Goal: Information Seeking & Learning: Learn about a topic

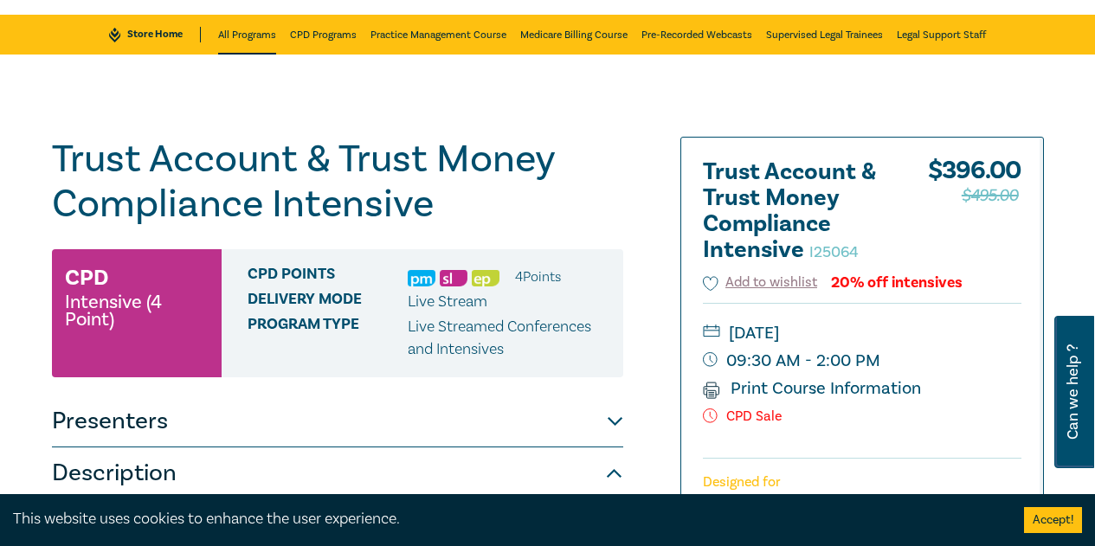
drag, startPoint x: 0, startPoint y: 0, endPoint x: 235, endPoint y: 40, distance: 238.8
click at [235, 40] on link "All Programs" at bounding box center [247, 35] width 58 height 40
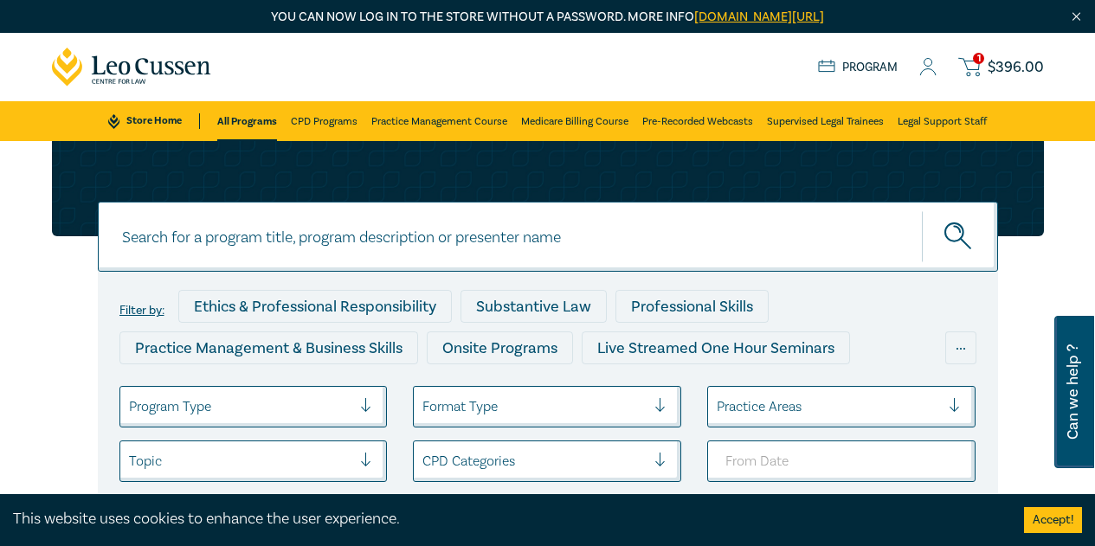
click at [366, 239] on input at bounding box center [548, 237] width 900 height 70
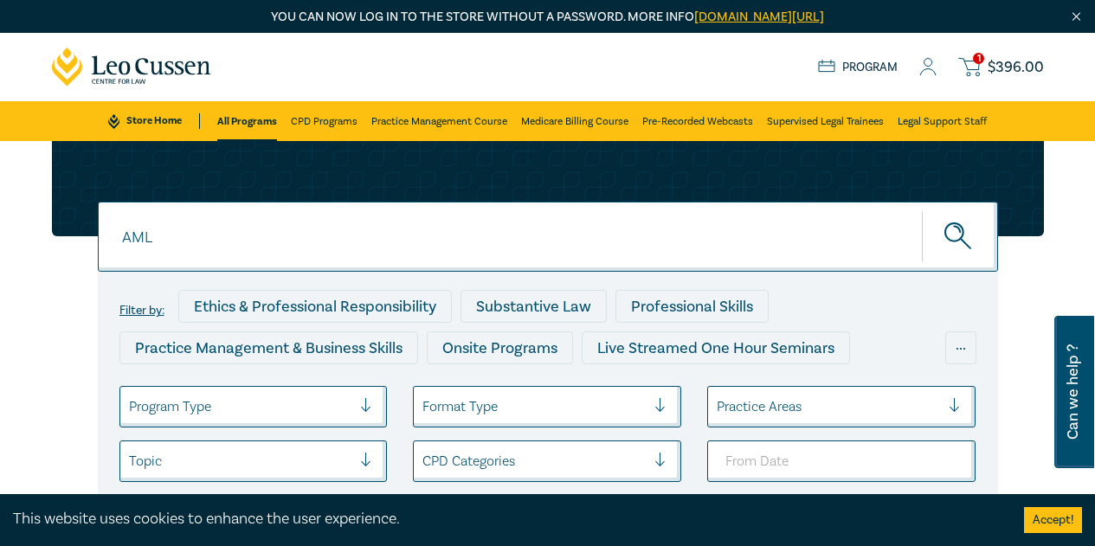
type input "AML"
click at [922, 210] on button "submit" at bounding box center [960, 236] width 76 height 53
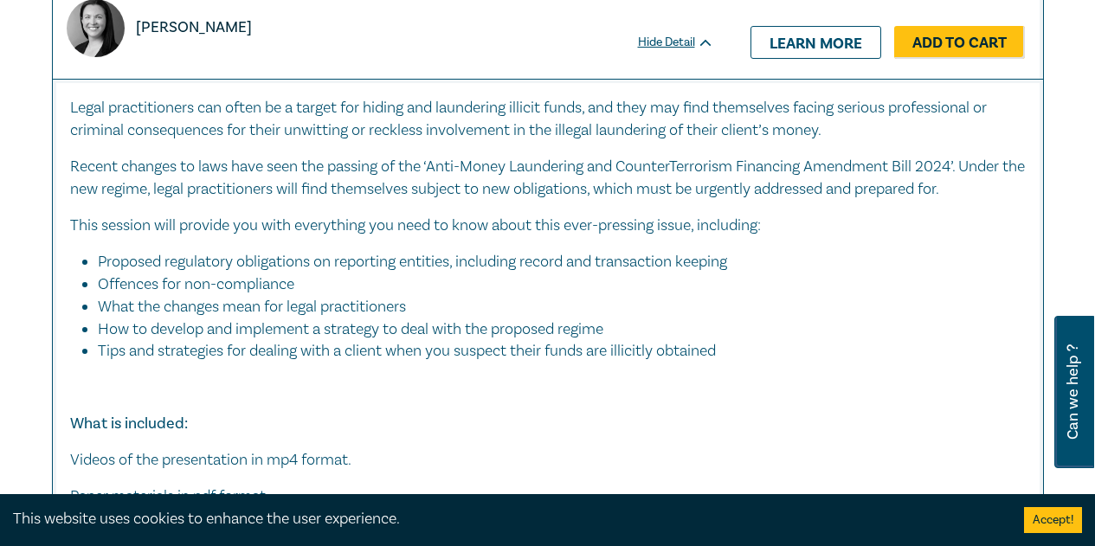
scroll to position [6146, 0]
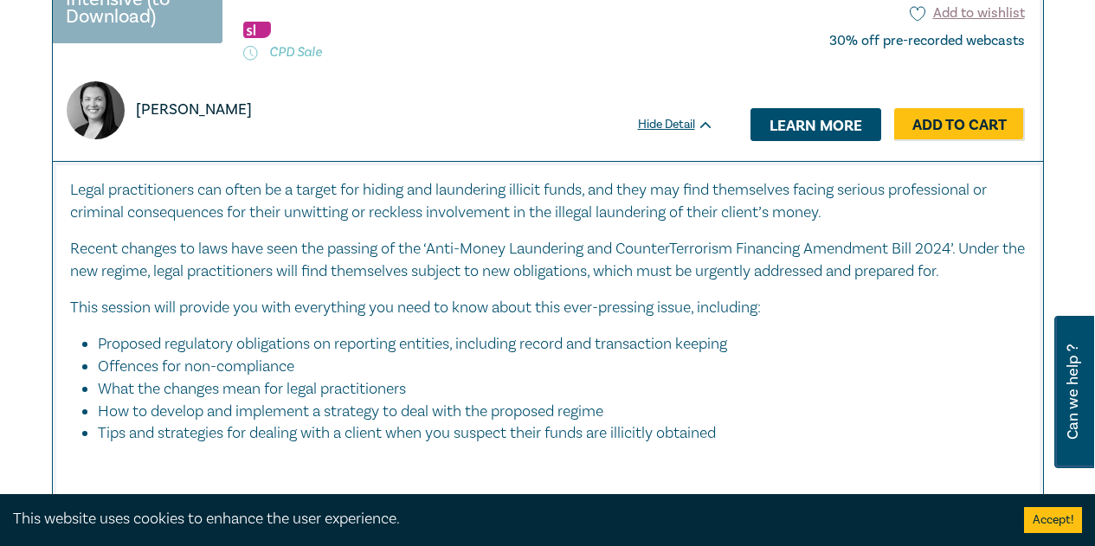
click at [792, 141] on link "Learn more" at bounding box center [816, 124] width 131 height 33
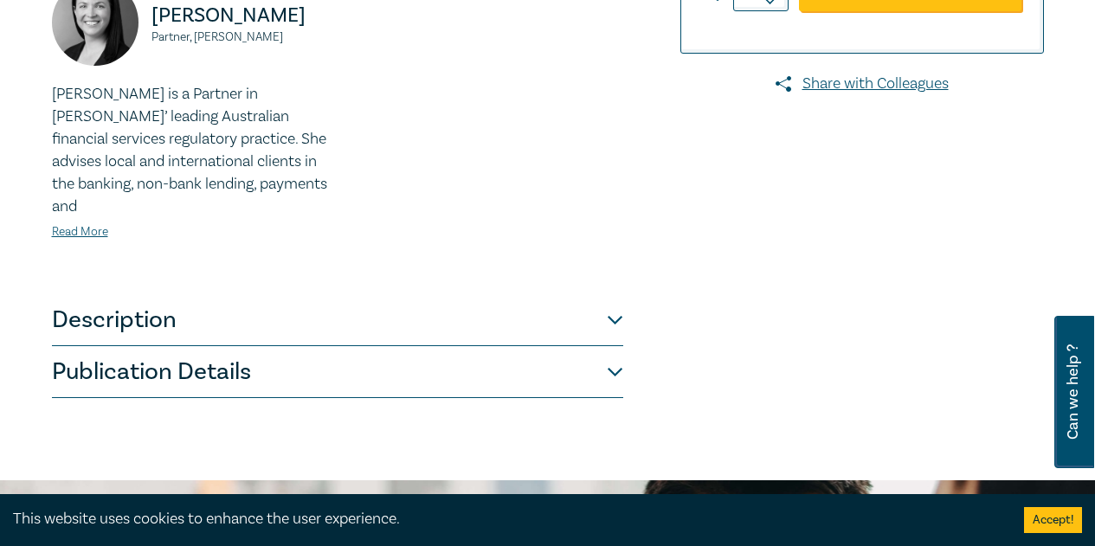
scroll to position [606, 0]
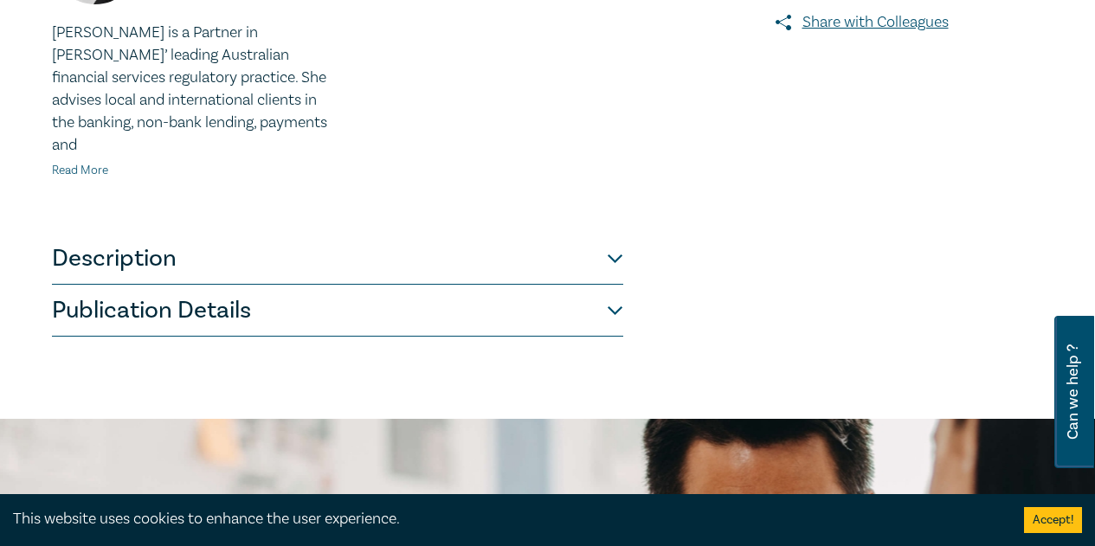
click at [89, 175] on link "Read More" at bounding box center [80, 171] width 56 height 16
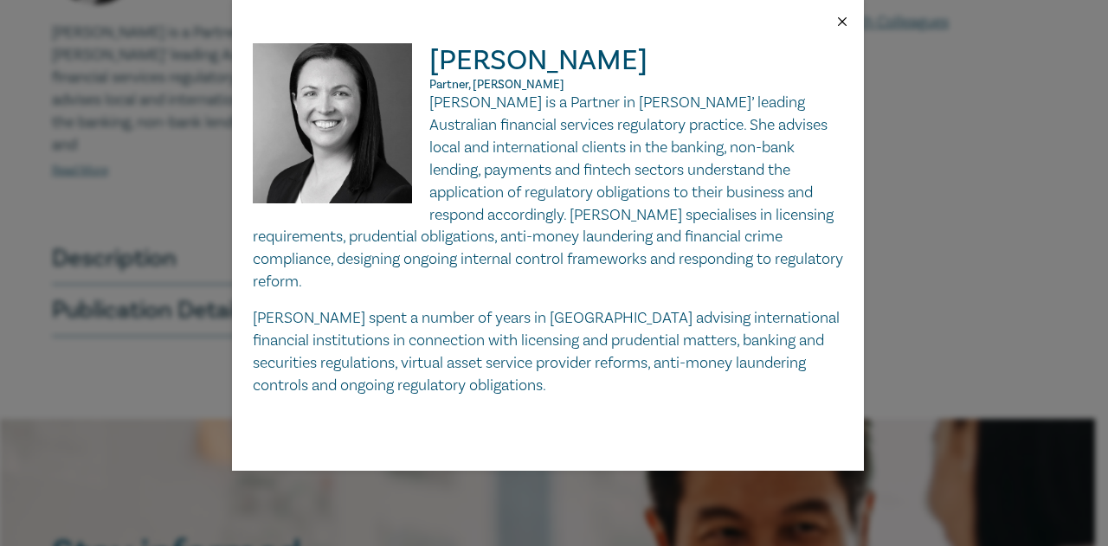
click at [837, 14] on button "Close" at bounding box center [843, 22] width 16 height 16
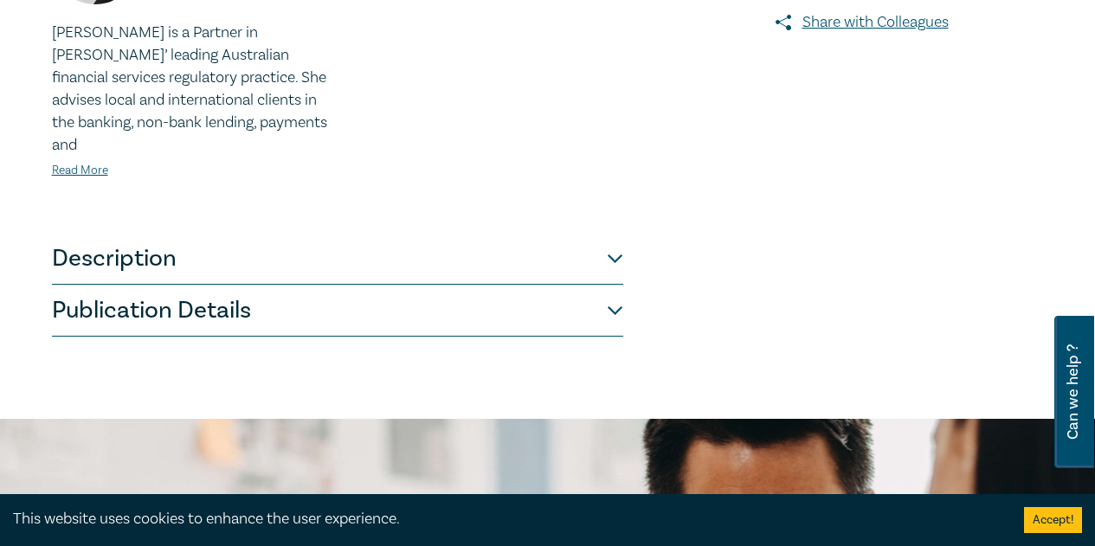
click at [140, 264] on button "Description" at bounding box center [337, 259] width 571 height 52
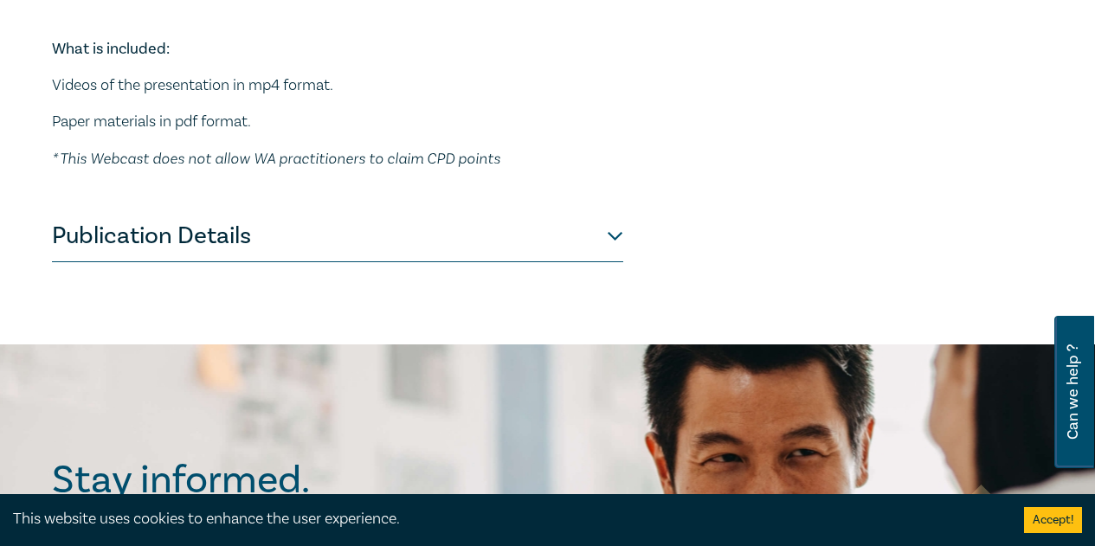
scroll to position [1125, 0]
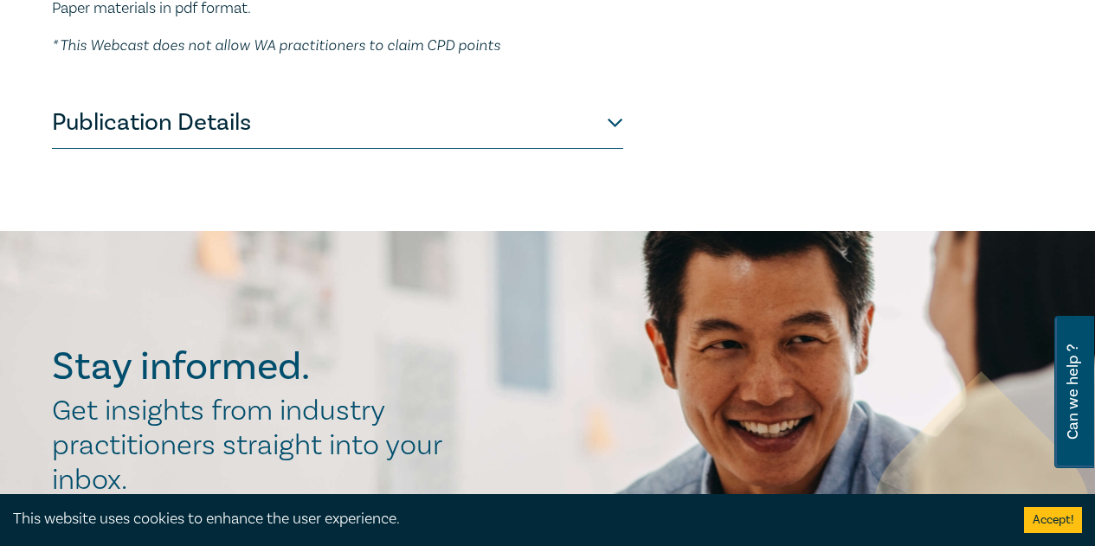
click at [461, 113] on button "Publication Details" at bounding box center [337, 123] width 571 height 52
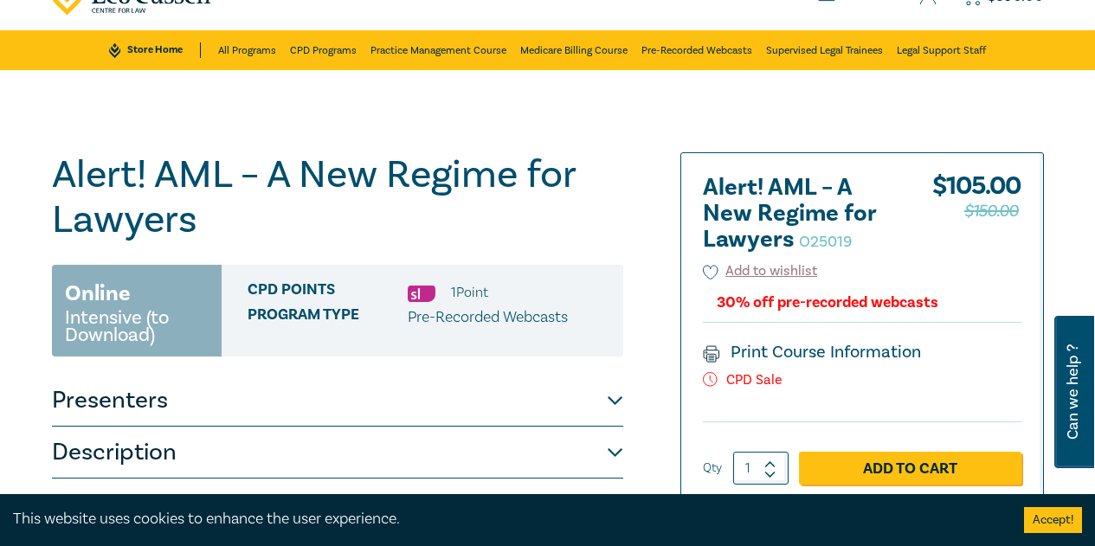
scroll to position [0, 0]
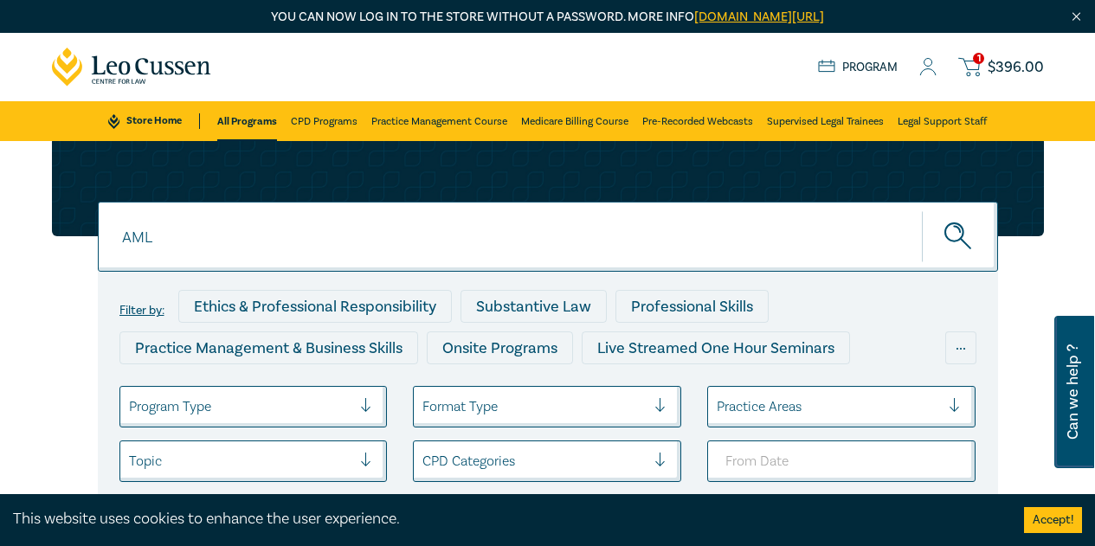
click at [196, 242] on input "AML" at bounding box center [548, 237] width 900 height 70
